Goal: Transaction & Acquisition: Purchase product/service

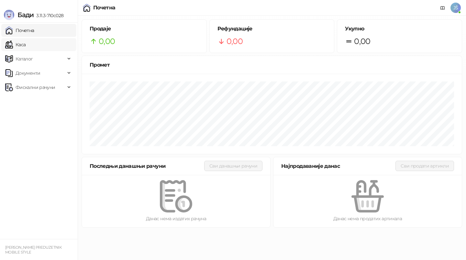
click at [26, 42] on link "Каса" at bounding box center [15, 44] width 20 height 13
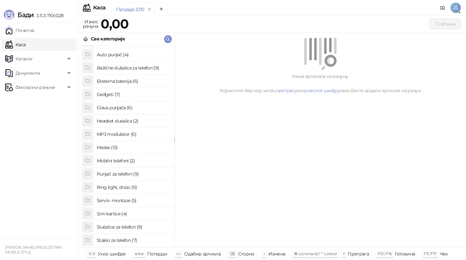
scroll to position [11, 0]
click at [123, 171] on h4 "Punjač za telefon (9)" at bounding box center [133, 173] width 72 height 10
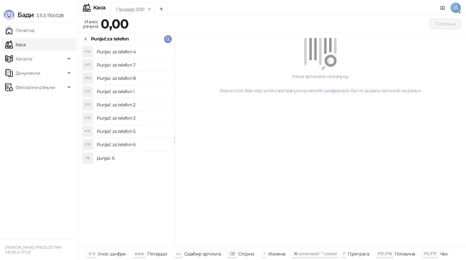
click at [140, 101] on h4 "Punjač za telefon 2" at bounding box center [133, 105] width 72 height 10
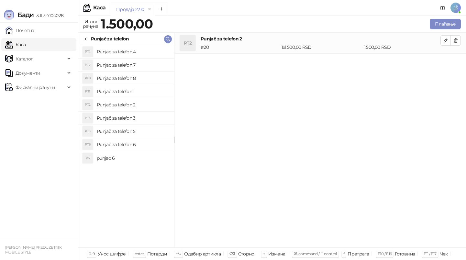
click at [147, 116] on h4 "Punjač za telefon 3" at bounding box center [133, 118] width 72 height 10
click at [453, 41] on icon "button" at bounding box center [455, 40] width 5 height 5
click at [452, 20] on button "Плаћање" at bounding box center [444, 24] width 31 height 10
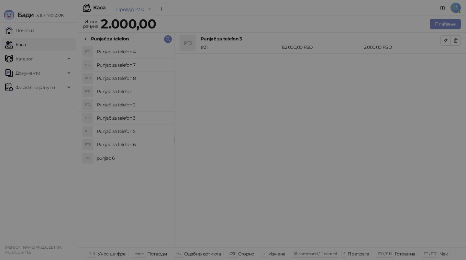
click at [448, 22] on div "Плаћање Врста рачуна Промет Врста трансакције Продаја ИД купца Број реф. докуме…" at bounding box center [233, 130] width 466 height 260
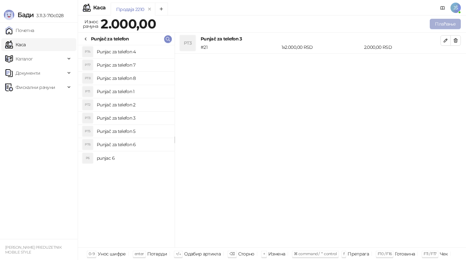
click at [445, 26] on button "Плаћање" at bounding box center [444, 24] width 31 height 10
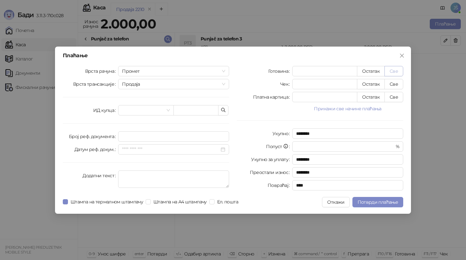
click at [396, 68] on button "Све" at bounding box center [393, 71] width 19 height 10
type input "****"
click at [383, 197] on button "Потврди плаћање" at bounding box center [377, 202] width 51 height 10
